Goal: Check status

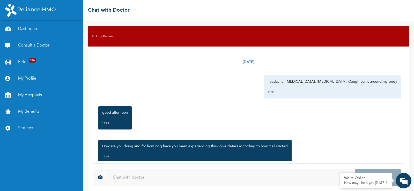
scroll to position [848, 0]
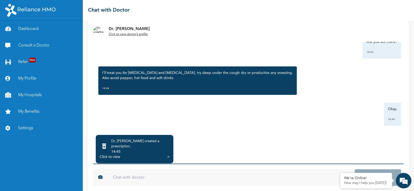
scroll to position [37, 0]
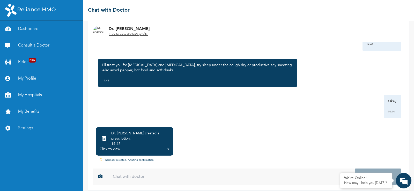
click at [161, 148] on div "Dr. [PERSON_NAME] created a prescription . 14:45 Click to view >" at bounding box center [135, 141] width 78 height 28
click at [167, 147] on div ">" at bounding box center [168, 149] width 2 height 5
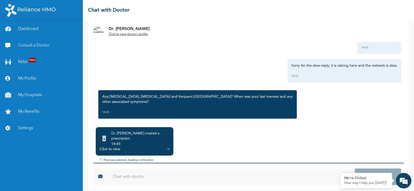
scroll to position [848, 0]
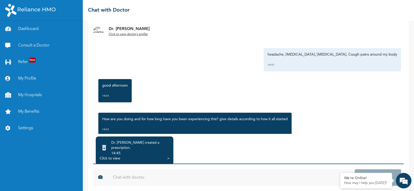
scroll to position [37, 0]
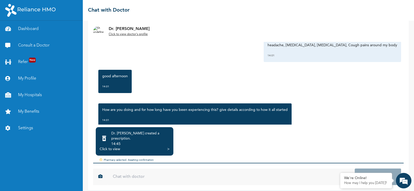
click at [131, 158] on div "Pharmacy selected. Awaiting confirmation" at bounding box center [248, 160] width 311 height 4
click at [168, 147] on div ">" at bounding box center [168, 149] width 2 height 5
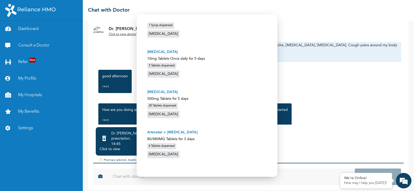
scroll to position [0, 0]
